Goal: Task Accomplishment & Management: Use online tool/utility

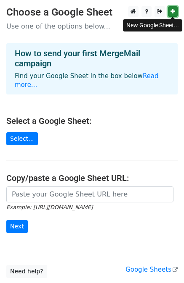
click at [174, 12] on icon at bounding box center [172, 11] width 5 height 6
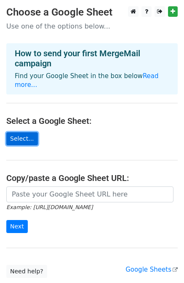
click at [16, 132] on link "Select..." at bounding box center [22, 138] width 32 height 13
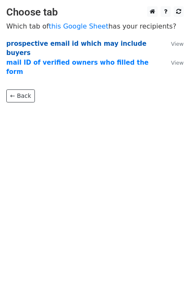
click at [101, 42] on strong "prospective email id which may include buyers" at bounding box center [76, 48] width 140 height 17
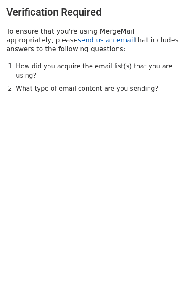
click at [78, 42] on link "send us an email" at bounding box center [106, 40] width 57 height 8
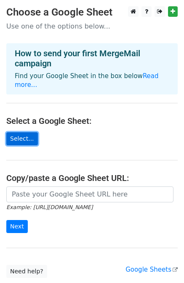
click at [17, 132] on link "Select..." at bounding box center [22, 138] width 32 height 13
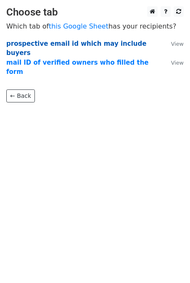
click at [97, 41] on strong "prospective email id which may include buyers" at bounding box center [76, 48] width 140 height 17
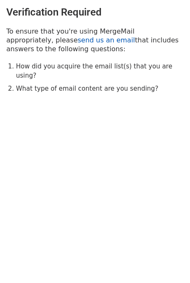
click at [78, 39] on link "send us an email" at bounding box center [106, 40] width 57 height 8
click at [78, 40] on link "send us an email" at bounding box center [106, 40] width 57 height 8
click at [78, 39] on link "send us an email" at bounding box center [106, 40] width 57 height 8
click at [78, 42] on link "send us an email" at bounding box center [106, 40] width 57 height 8
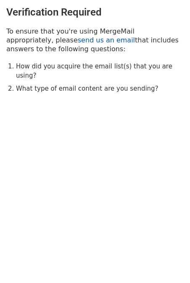
click at [78, 42] on link "send us an email" at bounding box center [106, 40] width 57 height 8
click at [56, 67] on li "How did you acquire the email list(s) that you are using?" at bounding box center [100, 71] width 168 height 19
click at [78, 42] on link "send us an email" at bounding box center [106, 40] width 57 height 8
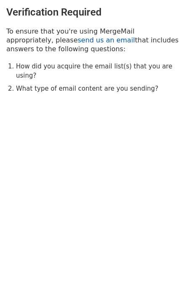
click at [78, 42] on link "send us an email" at bounding box center [106, 40] width 57 height 8
click at [78, 40] on link "send us an email" at bounding box center [106, 40] width 57 height 8
